Goal: Navigation & Orientation: Find specific page/section

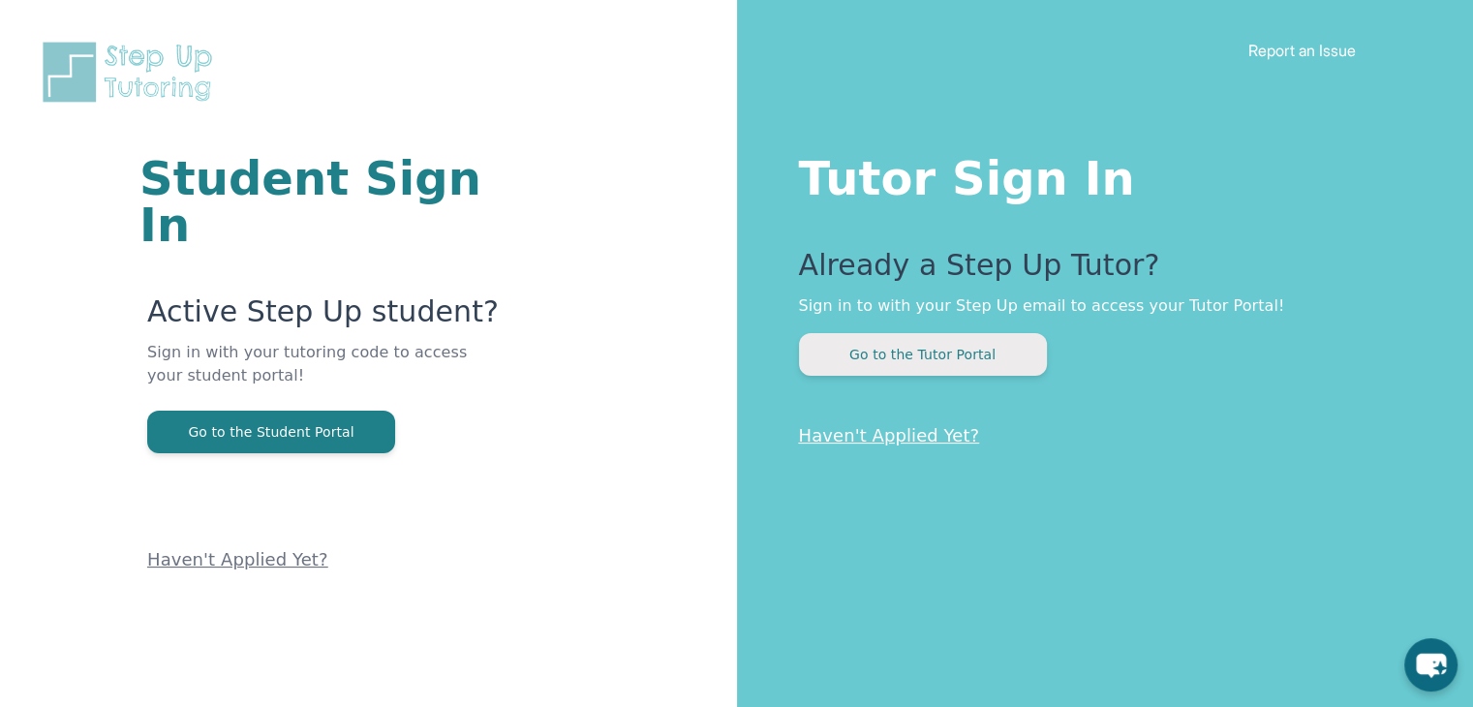
click at [882, 362] on button "Go to the Tutor Portal" at bounding box center [923, 354] width 248 height 43
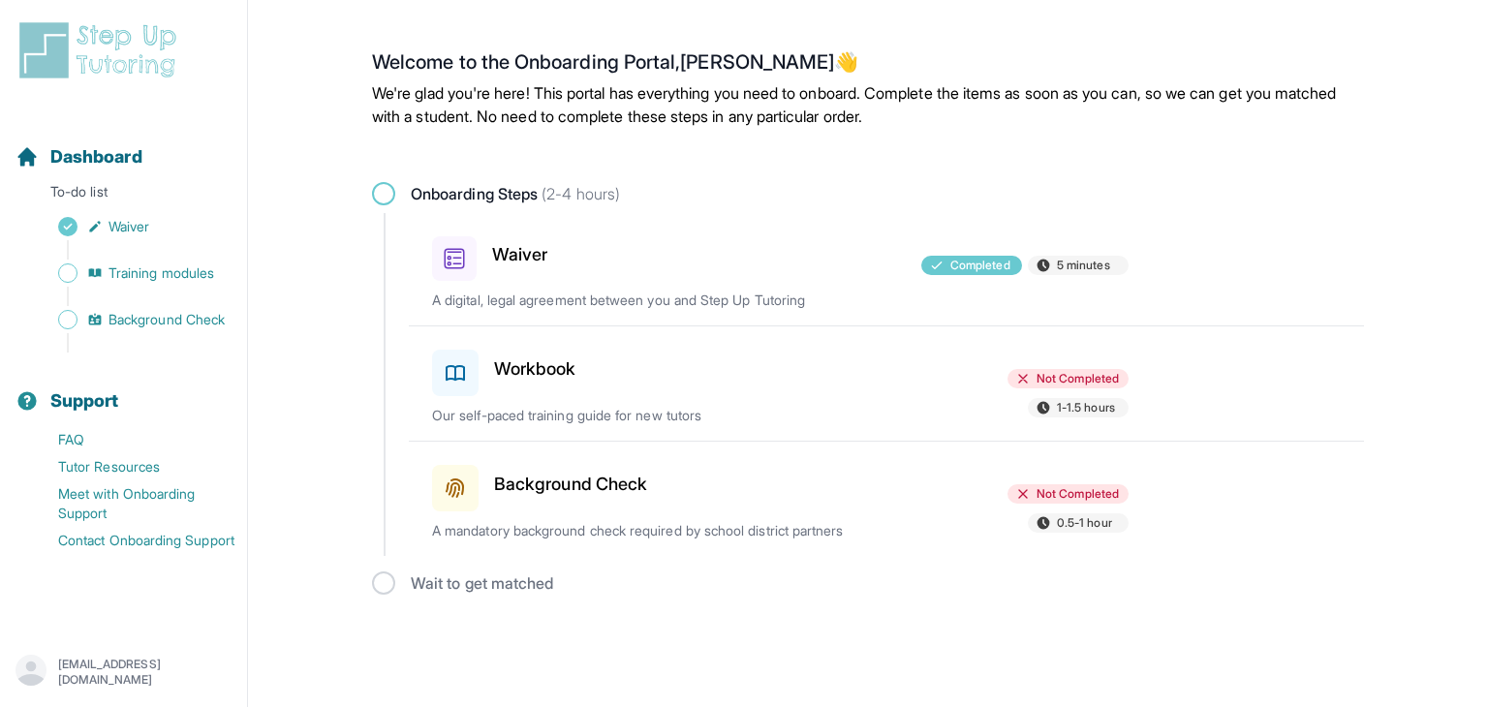
click at [535, 370] on h3 "Workbook" at bounding box center [535, 368] width 82 height 27
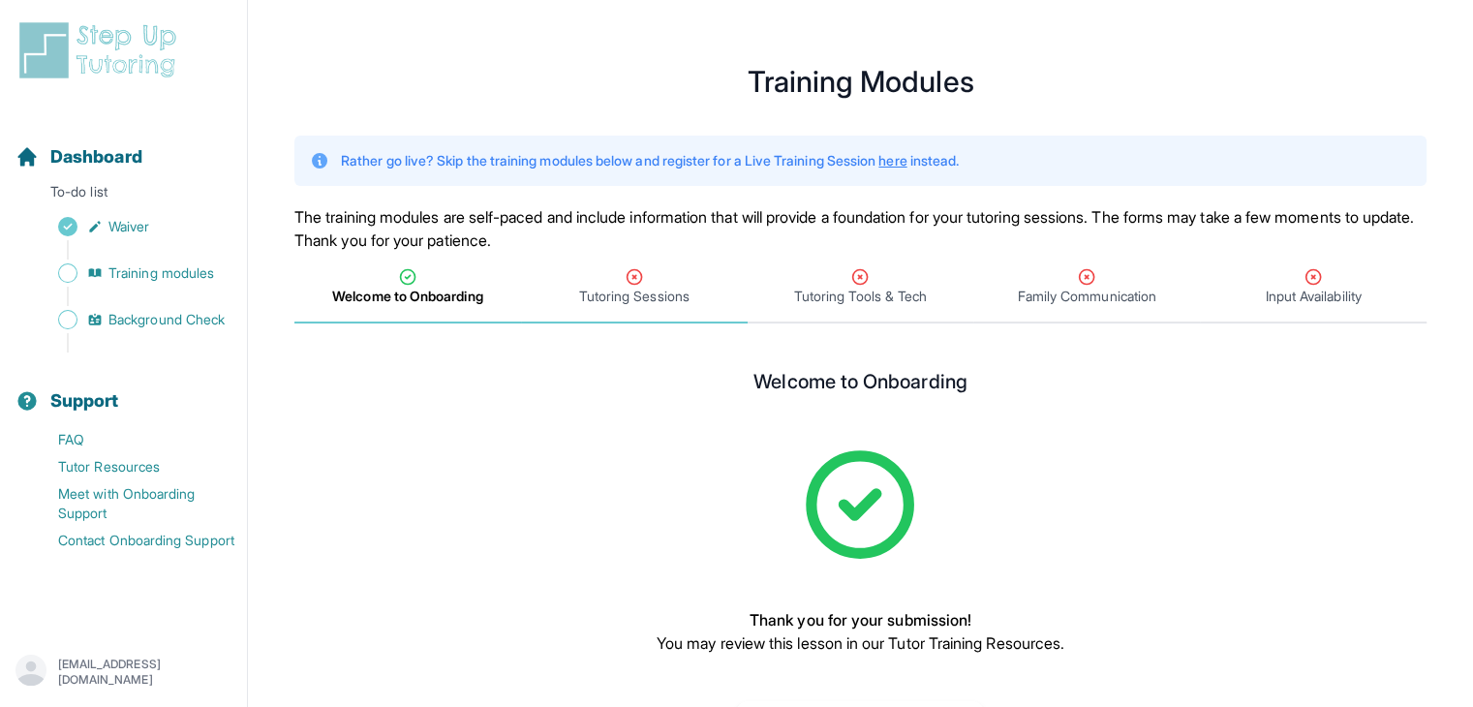
click at [654, 269] on div "Tutoring Sessions" at bounding box center [634, 286] width 219 height 39
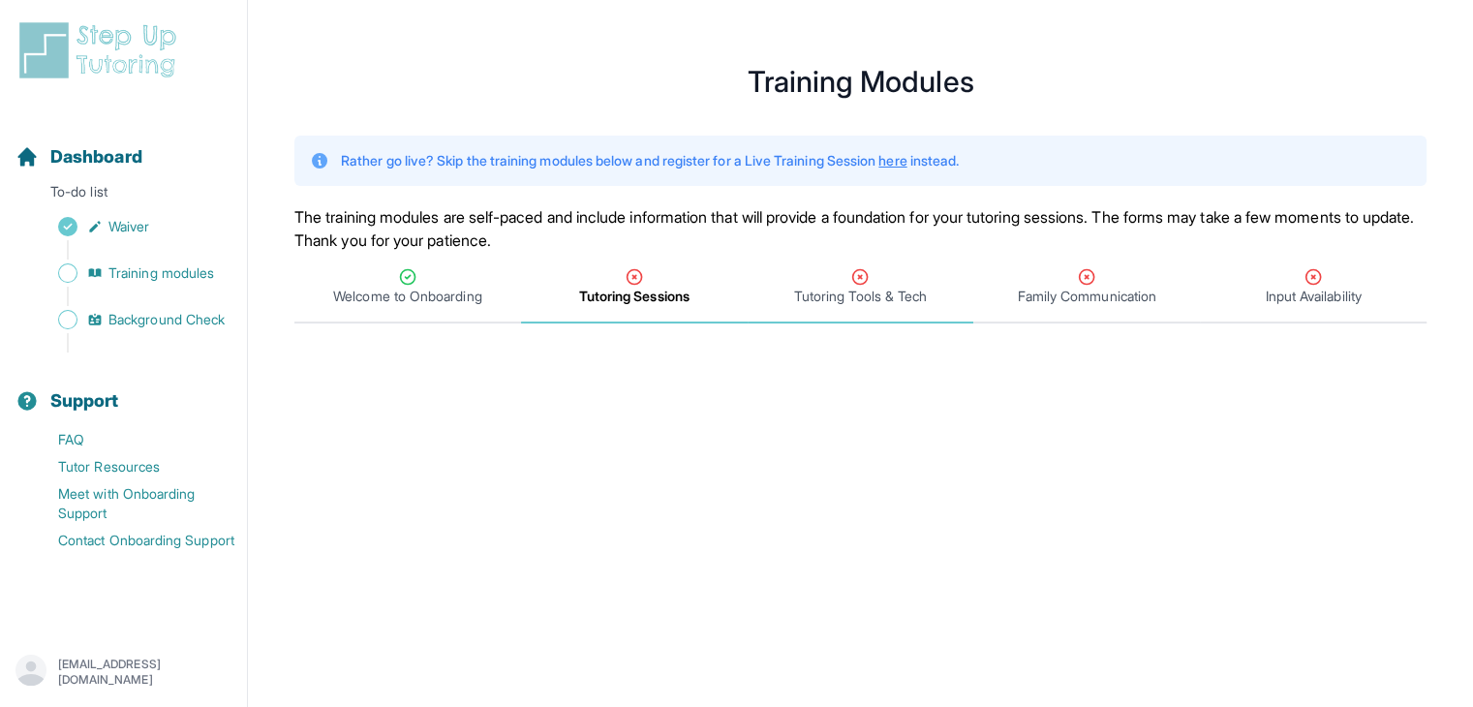
click at [857, 294] on span "Tutoring Tools & Tech" at bounding box center [860, 296] width 133 height 19
